Goal: Task Accomplishment & Management: Manage account settings

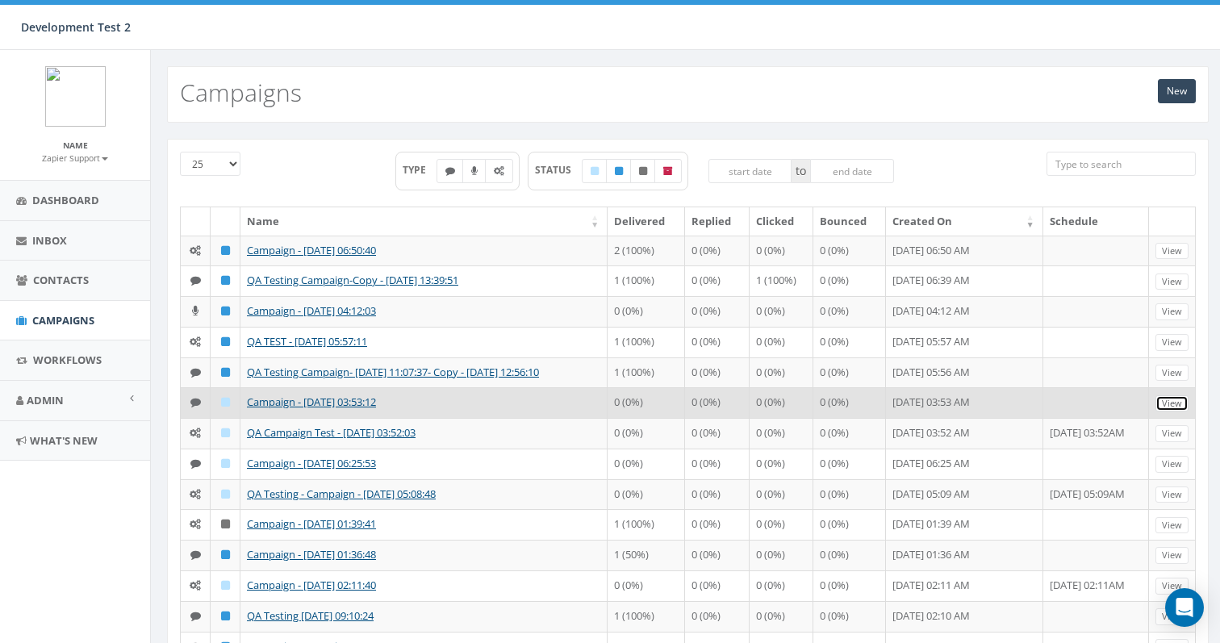
click at [1169, 408] on link "View" at bounding box center [1172, 403] width 33 height 17
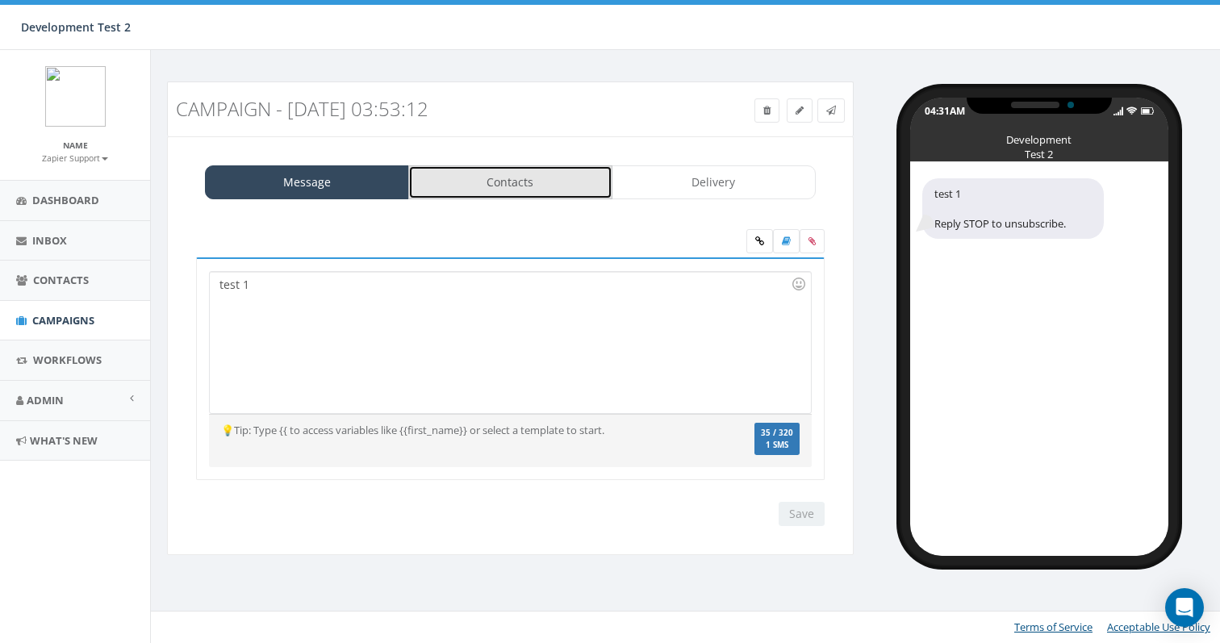
click at [517, 182] on link "Contacts" at bounding box center [510, 182] width 204 height 34
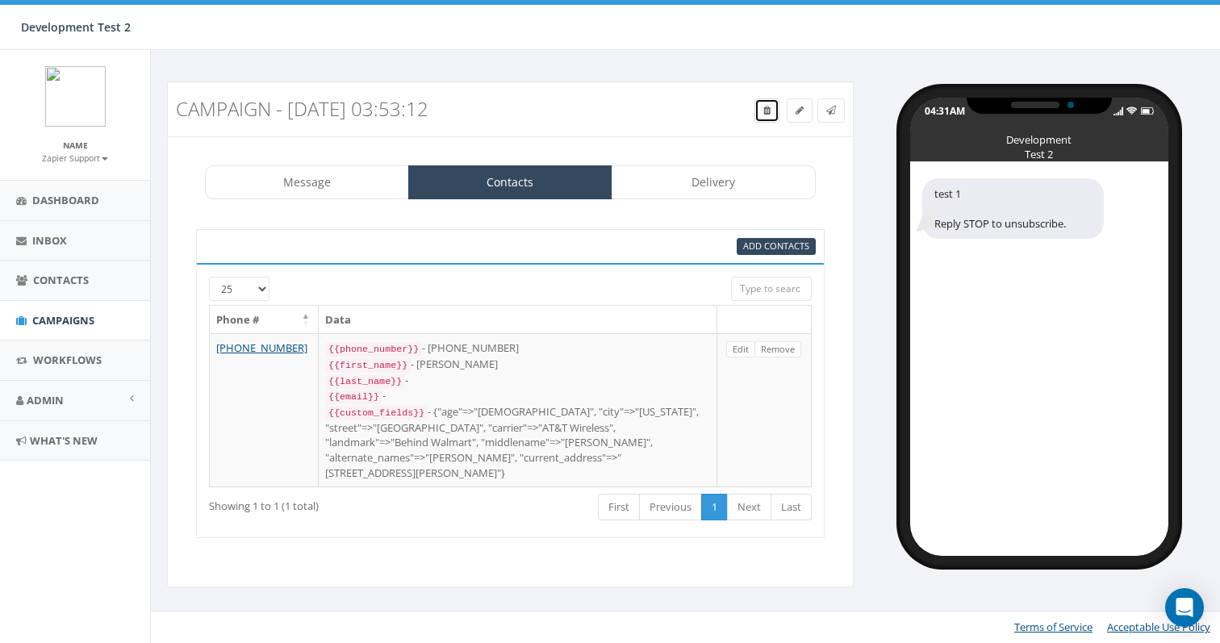
click at [759, 108] on link at bounding box center [767, 110] width 25 height 24
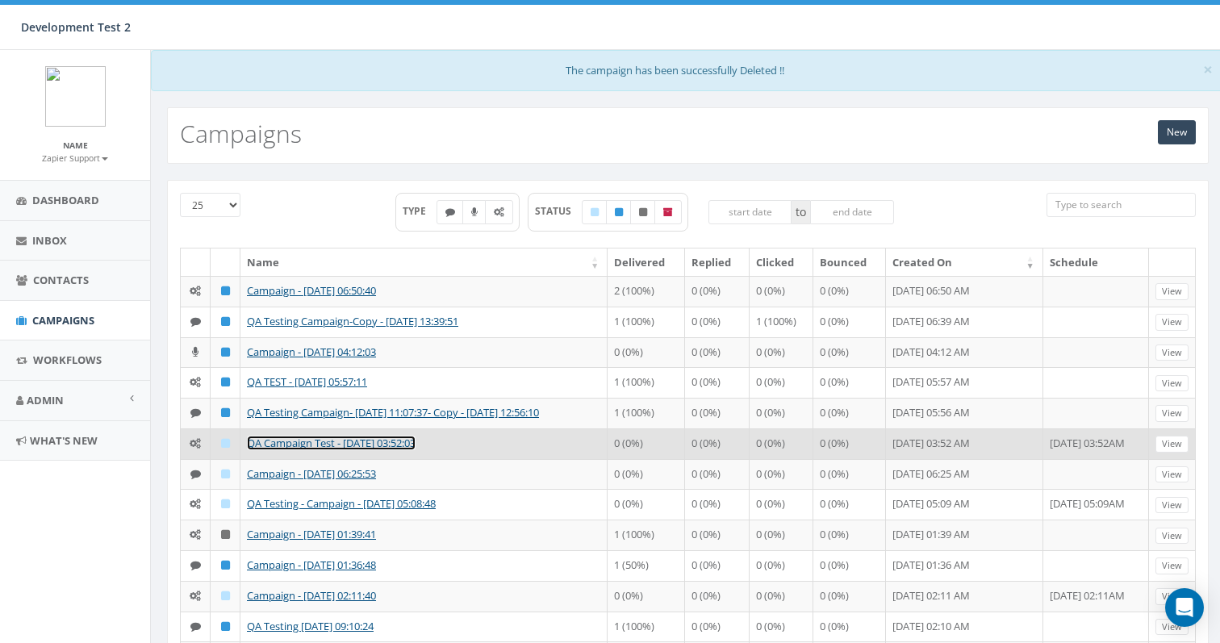
click at [324, 446] on link "QA Campaign Test - [DATE] 03:52:03" at bounding box center [331, 443] width 169 height 15
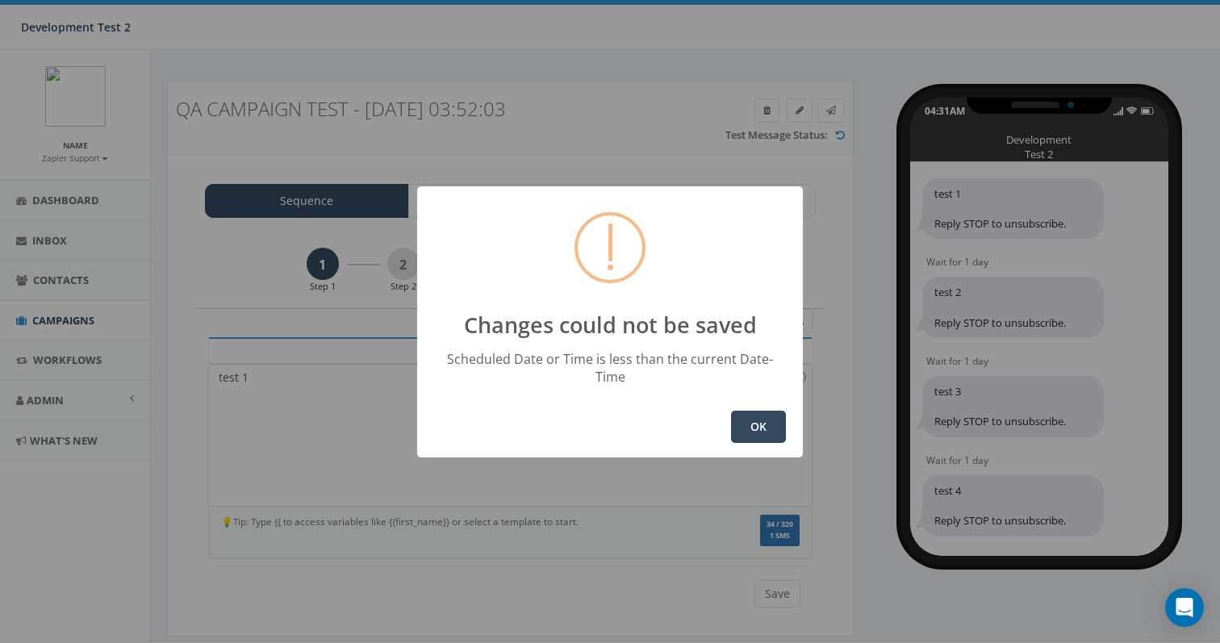
click at [755, 411] on button "OK" at bounding box center [758, 427] width 55 height 32
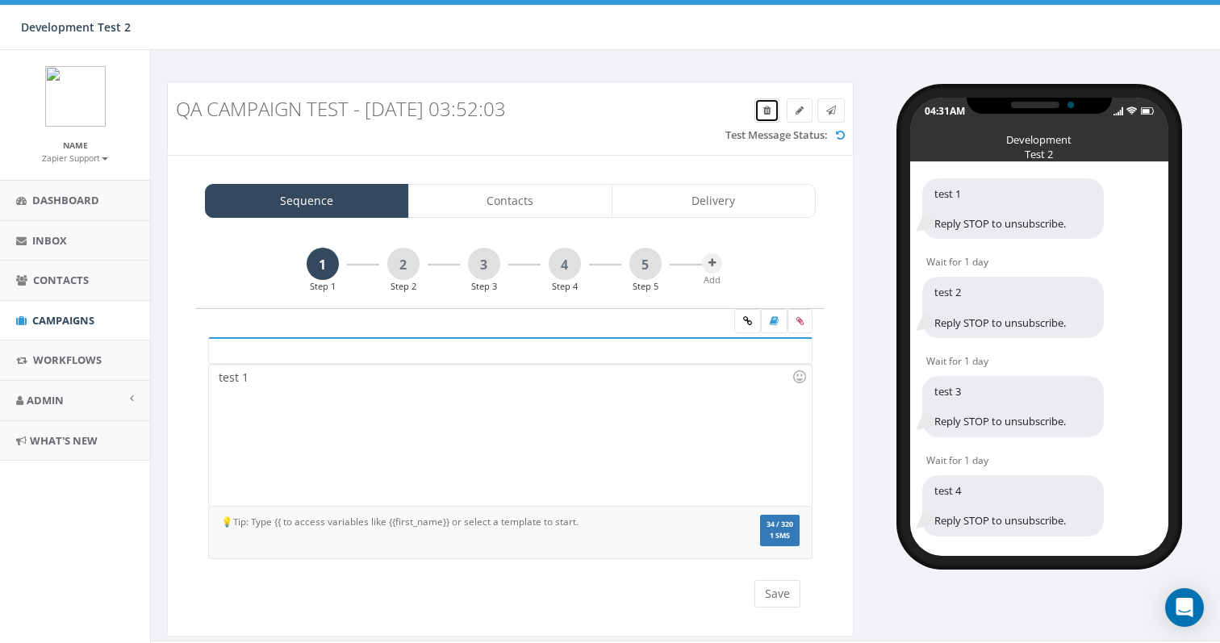
click at [764, 108] on icon at bounding box center [767, 111] width 7 height 10
